Goal: Information Seeking & Learning: Learn about a topic

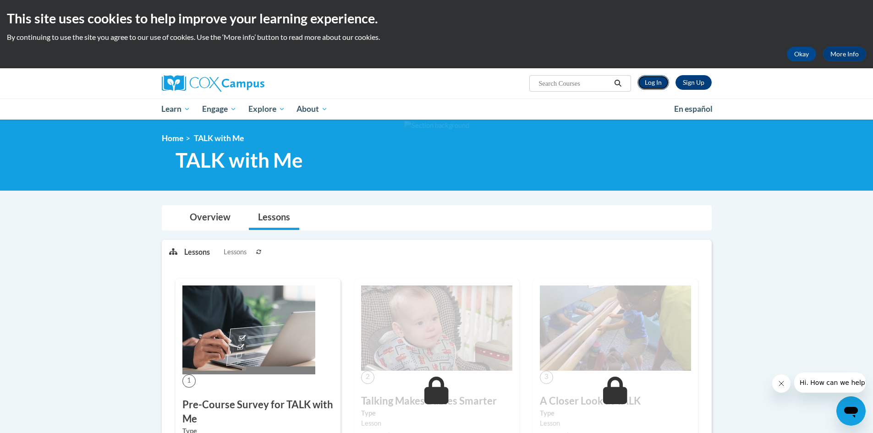
click at [655, 80] on link "Log In" at bounding box center [653, 82] width 32 height 15
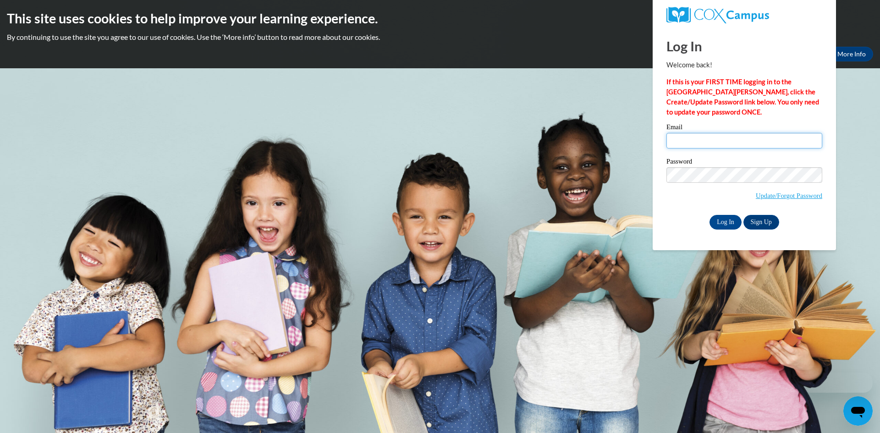
type input "boudjelil@hotmail.com"
click at [718, 222] on input "Log In" at bounding box center [725, 222] width 32 height 15
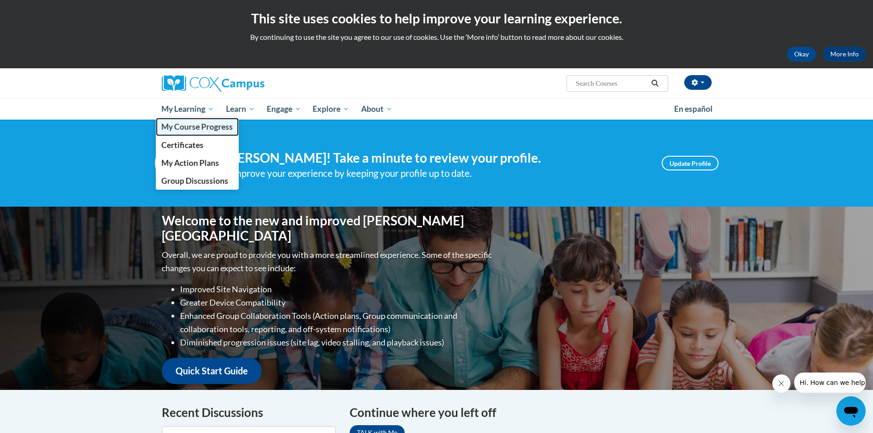
click at [196, 129] on span "My Course Progress" at bounding box center [196, 127] width 71 height 10
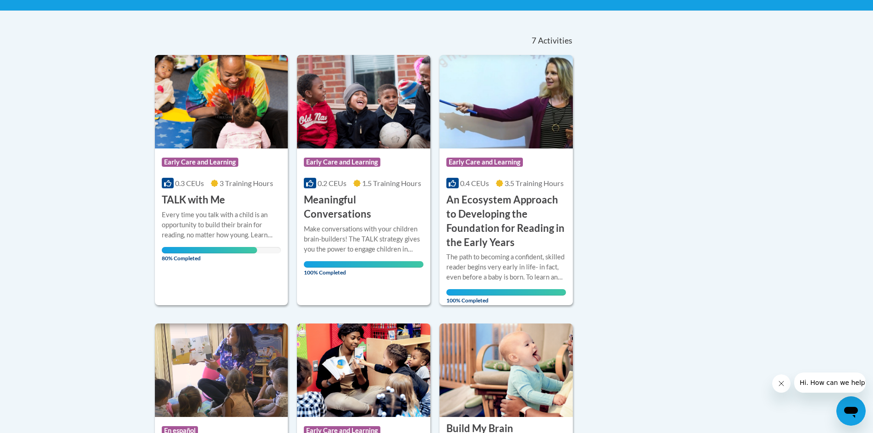
scroll to position [183, 0]
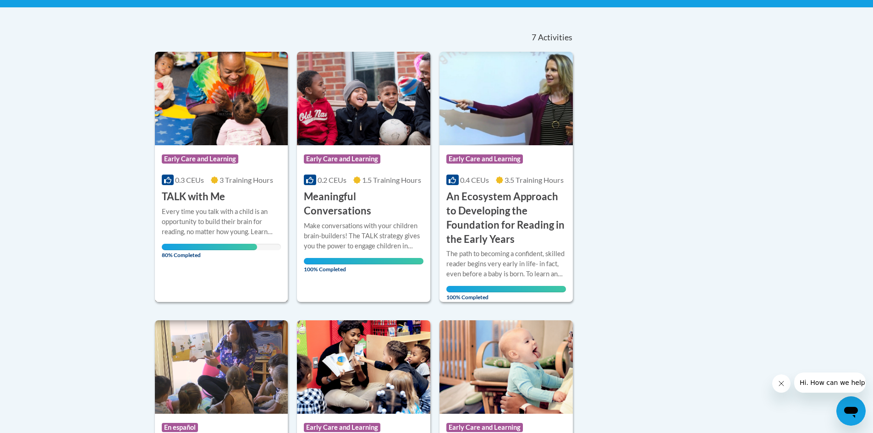
click at [237, 245] on span "80% Completed" at bounding box center [210, 251] width 96 height 15
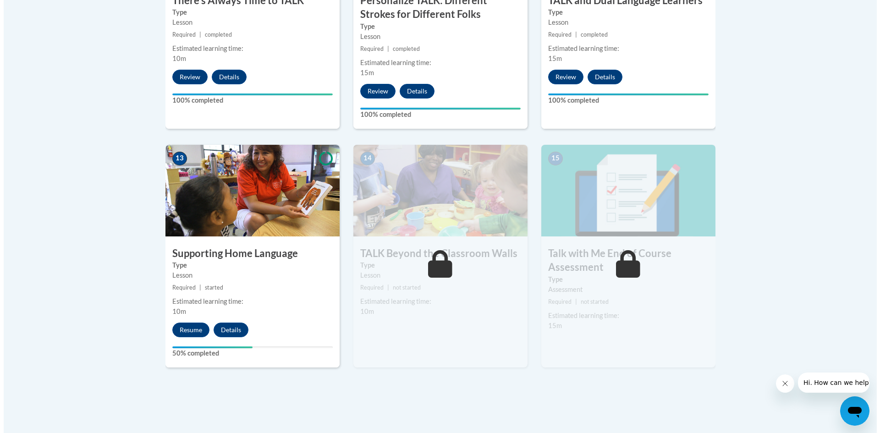
scroll to position [1191, 0]
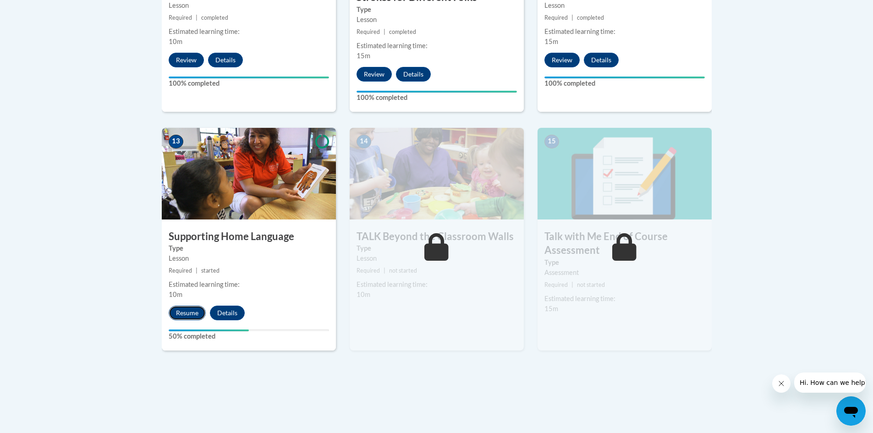
click at [191, 314] on button "Resume" at bounding box center [187, 313] width 37 height 15
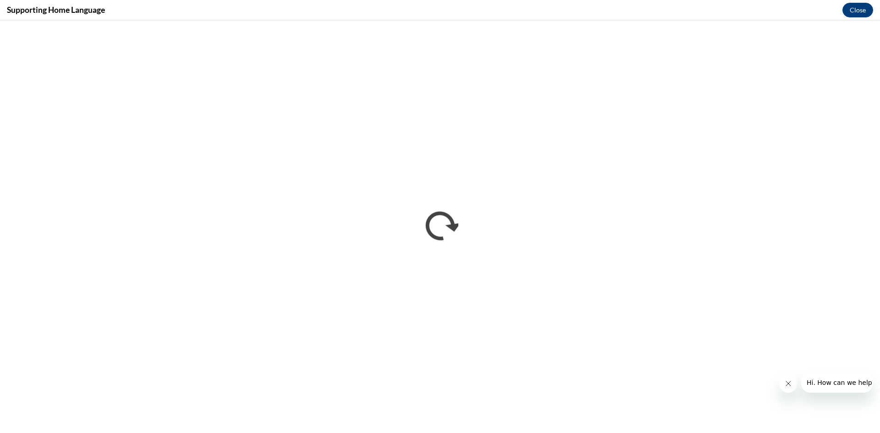
scroll to position [0, 0]
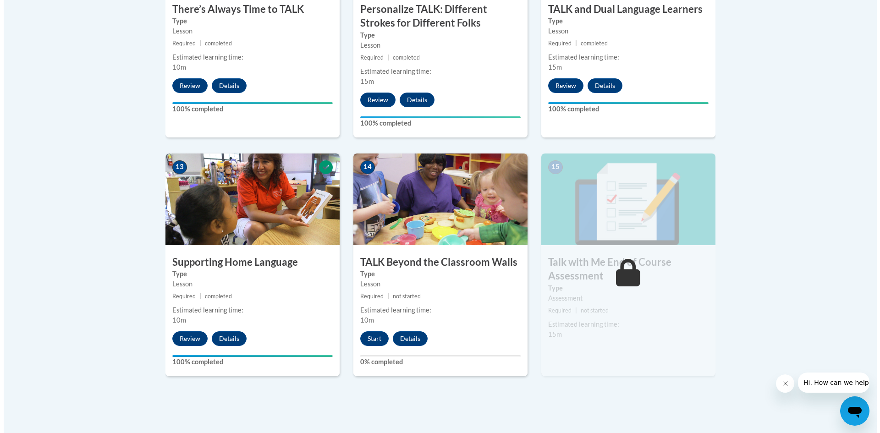
scroll to position [1191, 0]
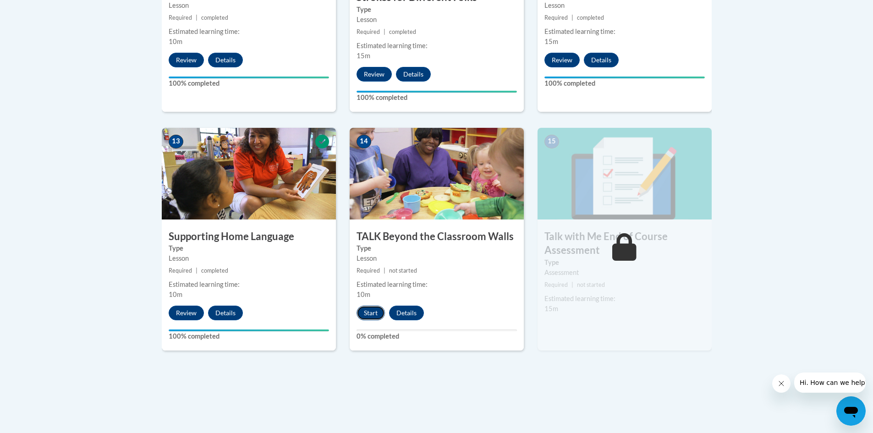
click at [366, 315] on button "Start" at bounding box center [370, 313] width 28 height 15
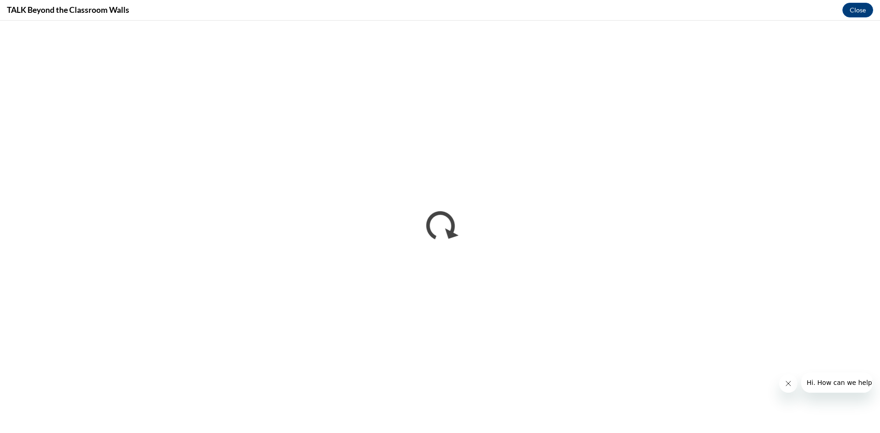
scroll to position [0, 0]
